Goal: Information Seeking & Learning: Learn about a topic

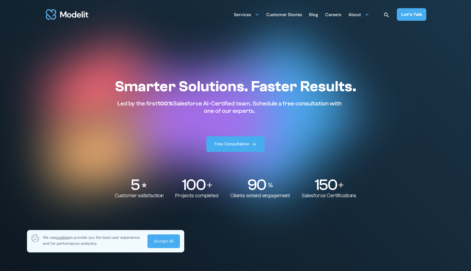
click at [339, 15] on div "Careers" at bounding box center [333, 15] width 16 height 11
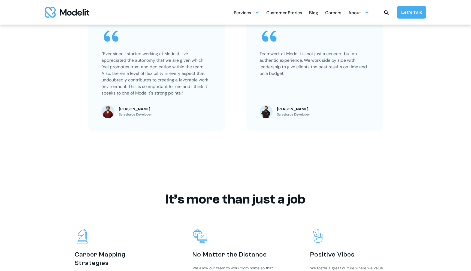
scroll to position [322, 0]
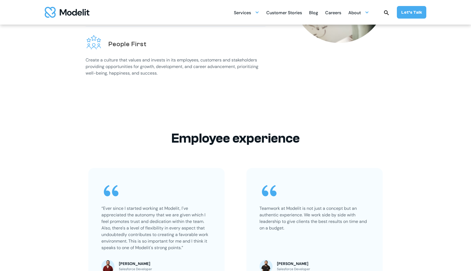
click at [337, 11] on div "Careers" at bounding box center [333, 13] width 16 height 11
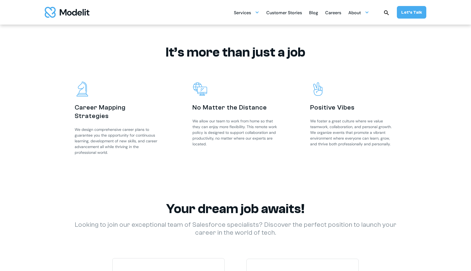
scroll to position [602, 0]
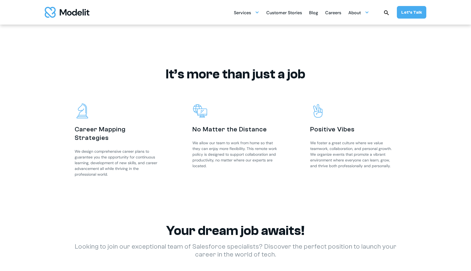
click at [335, 13] on div "Careers" at bounding box center [333, 13] width 16 height 11
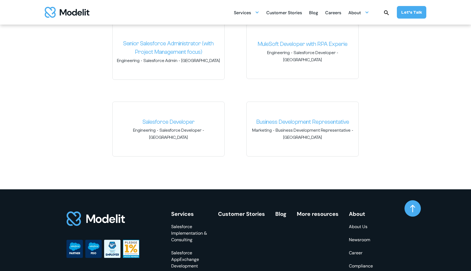
scroll to position [858, 0]
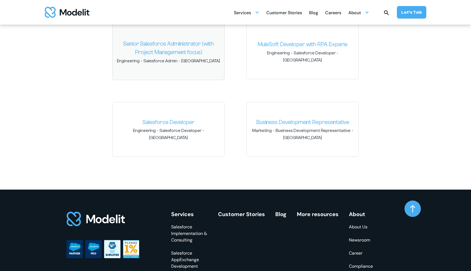
click at [188, 49] on link "Senior Salesforce Administrator (with Project Management focus)" at bounding box center [168, 48] width 103 height 17
